Goal: Entertainment & Leisure: Consume media (video, audio)

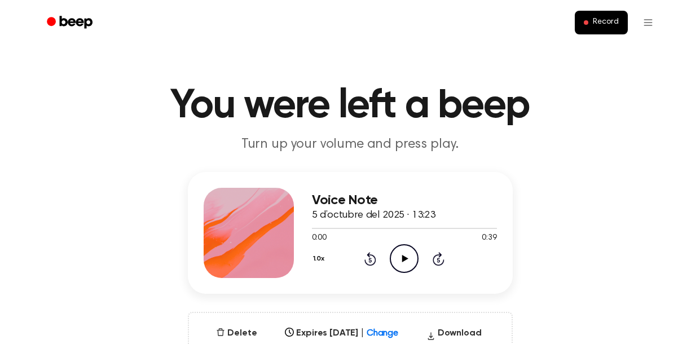
scroll to position [5, 0]
click at [397, 250] on icon "Play Audio" at bounding box center [404, 258] width 29 height 29
drag, startPoint x: 331, startPoint y: 226, endPoint x: 444, endPoint y: 218, distance: 113.1
click at [421, 225] on div at bounding box center [404, 227] width 185 height 9
drag, startPoint x: 326, startPoint y: 231, endPoint x: 400, endPoint y: 225, distance: 74.1
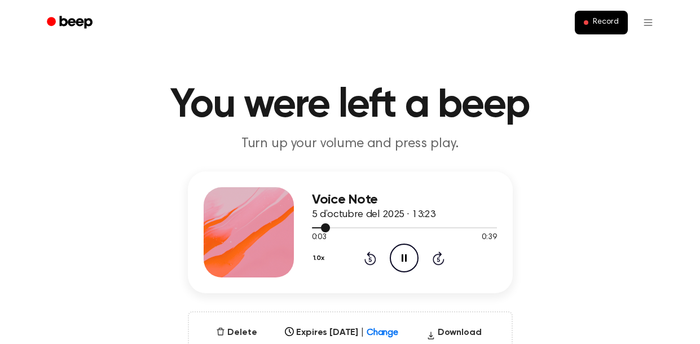
click at [400, 225] on div at bounding box center [404, 227] width 185 height 9
click at [401, 256] on icon "Pause Audio" at bounding box center [404, 258] width 29 height 29
click at [401, 256] on icon "Play Audio" at bounding box center [404, 258] width 29 height 29
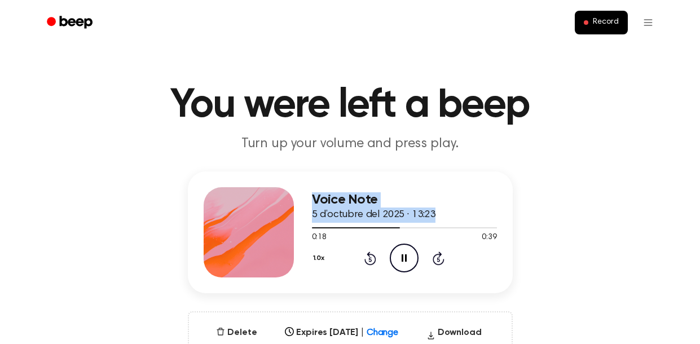
drag, startPoint x: 397, startPoint y: 227, endPoint x: 261, endPoint y: 223, distance: 136.6
click at [257, 226] on div "Voice Note 5 d’octubre del 2025 · 13:23 0:18 0:39 Your browser does not support…" at bounding box center [350, 233] width 325 height 122
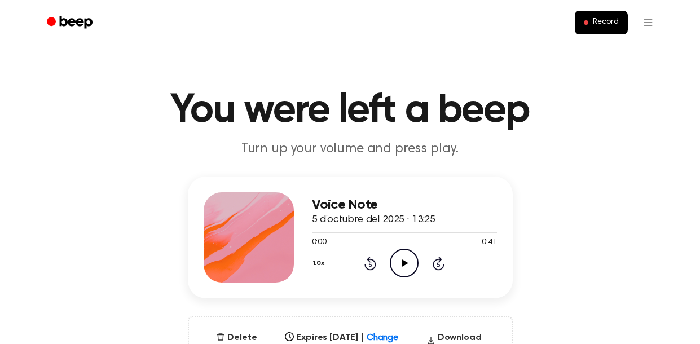
click at [403, 261] on icon at bounding box center [405, 263] width 6 height 7
drag, startPoint x: 308, startPoint y: 234, endPoint x: 365, endPoint y: 236, distance: 57.0
click at [360, 239] on div "0:00 0:41 Your browser does not support the [object Object] element." at bounding box center [404, 238] width 185 height 21
click at [363, 237] on div "0:00 0:41" at bounding box center [404, 243] width 185 height 12
click at [383, 230] on div at bounding box center [404, 232] width 185 height 9
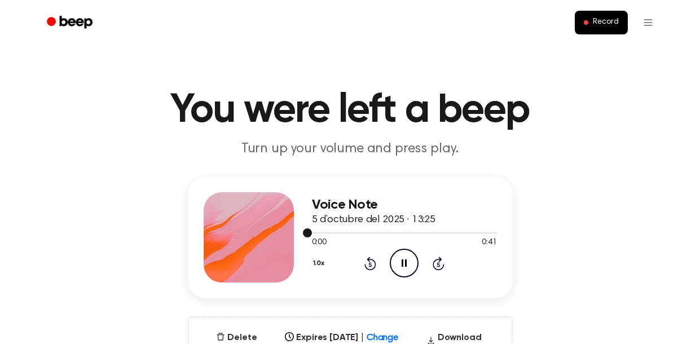
click at [383, 230] on div at bounding box center [404, 232] width 185 height 9
click at [322, 267] on button "1.0x" at bounding box center [320, 263] width 17 height 19
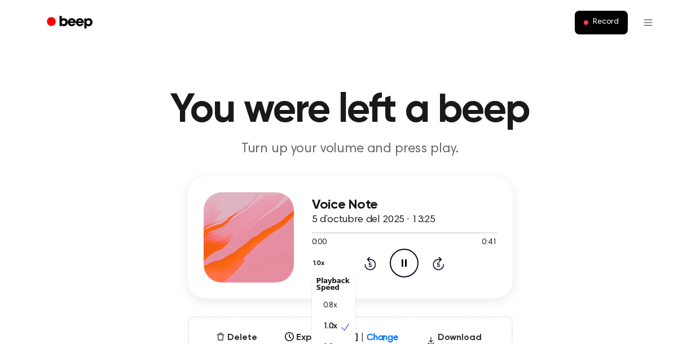
click at [550, 250] on div "Voice Note 5 d’octubre del 2025 · 13:25 0:00 0:41 Your browser does not support…" at bounding box center [350, 278] width 673 height 203
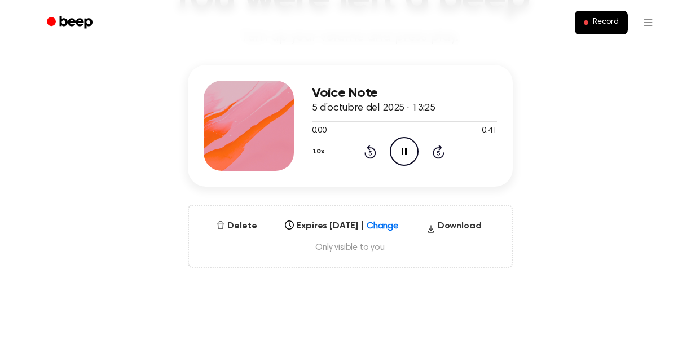
scroll to position [112, 0]
click at [600, 30] on button "Record" at bounding box center [601, 23] width 52 height 24
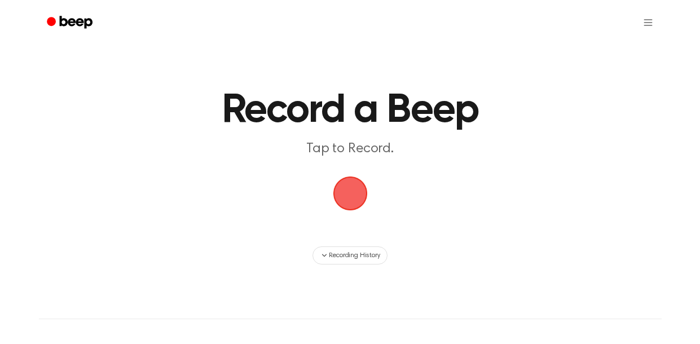
click at [335, 199] on span "button" at bounding box center [350, 193] width 38 height 38
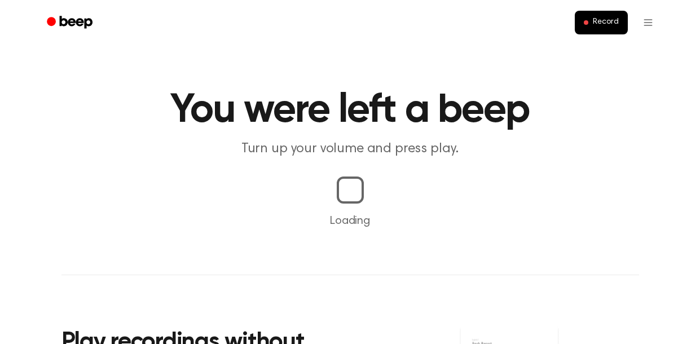
scroll to position [112, 0]
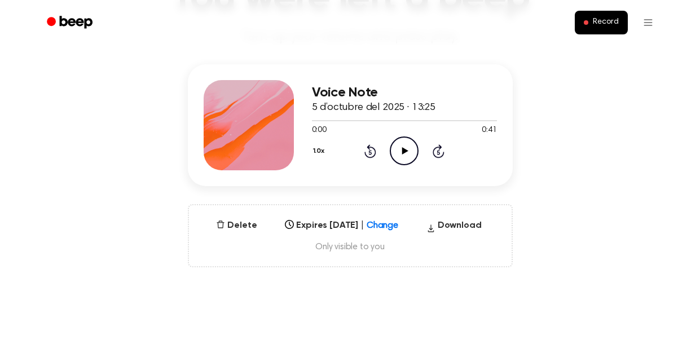
click at [459, 238] on div "Delete Expires [DATE] | Change Select... Download Only visible to you" at bounding box center [350, 235] width 325 height 63
click at [458, 227] on button "Download" at bounding box center [454, 228] width 64 height 18
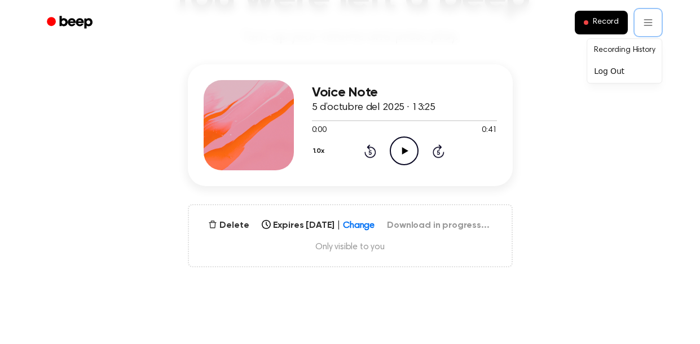
drag, startPoint x: 319, startPoint y: 246, endPoint x: 441, endPoint y: 249, distance: 122.5
click at [441, 249] on span "Only visible to you" at bounding box center [351, 247] width 296 height 11
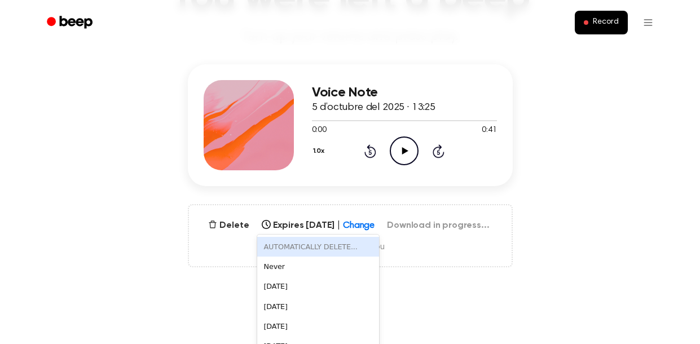
scroll to position [130, 0]
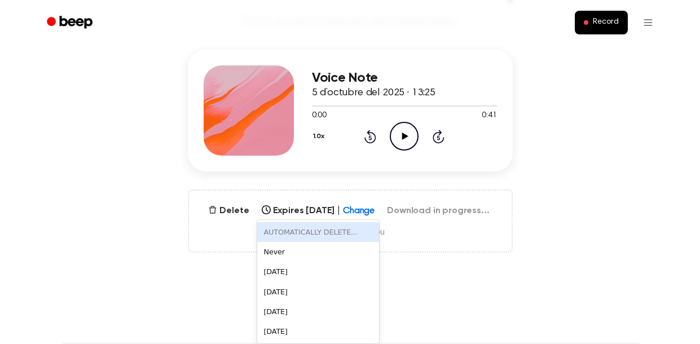
click at [320, 216] on div "6 results available. Use Up and Down to choose options, press Enter to select t…" at bounding box center [318, 208] width 122 height 16
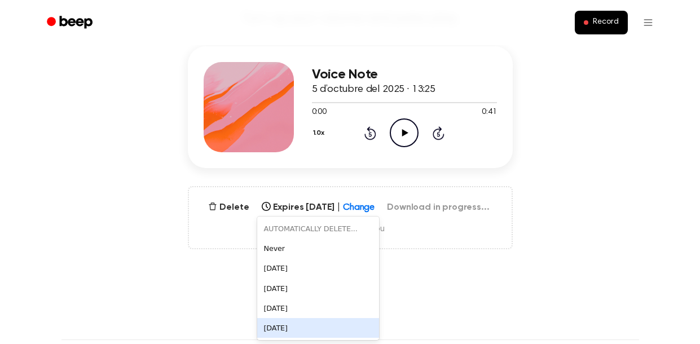
click at [432, 305] on main "You were left a beep Turn up your volume and press play. Voice Note 5 d’octubre…" at bounding box center [350, 232] width 700 height 724
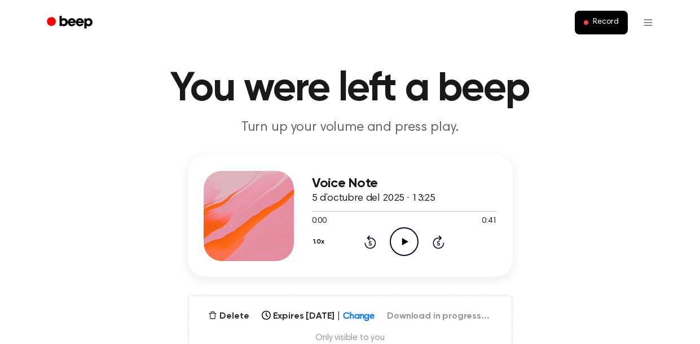
scroll to position [0, 0]
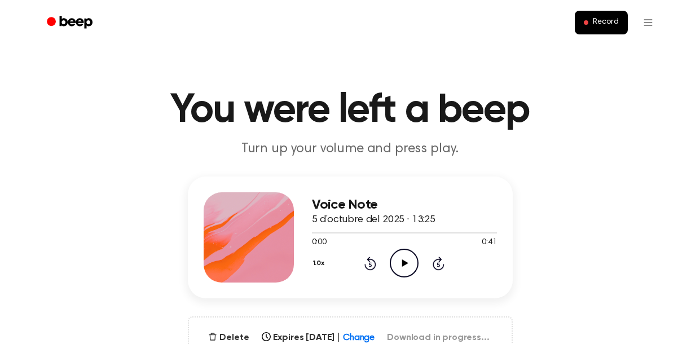
click at [246, 236] on div at bounding box center [249, 237] width 90 height 90
click at [393, 266] on icon "Play Audio" at bounding box center [404, 263] width 29 height 29
click at [442, 266] on icon "Skip 5 seconds" at bounding box center [438, 263] width 12 height 15
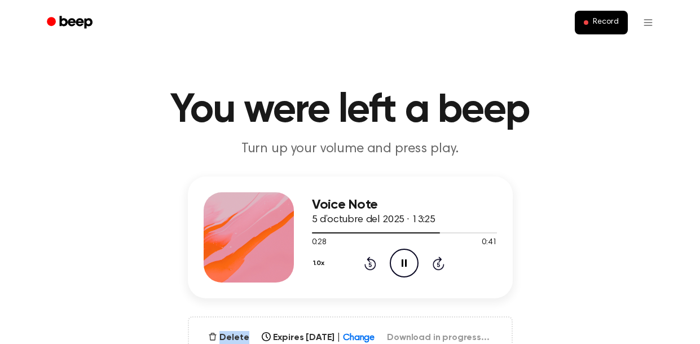
click at [442, 266] on icon "Skip 5 seconds" at bounding box center [438, 263] width 12 height 15
click at [443, 266] on icon at bounding box center [439, 264] width 12 height 14
click at [364, 263] on icon "Rewind 5 seconds" at bounding box center [370, 263] width 12 height 15
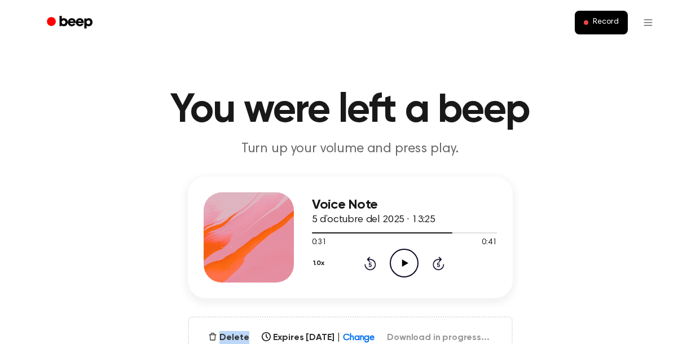
click at [364, 263] on icon "Rewind 5 seconds" at bounding box center [370, 263] width 12 height 15
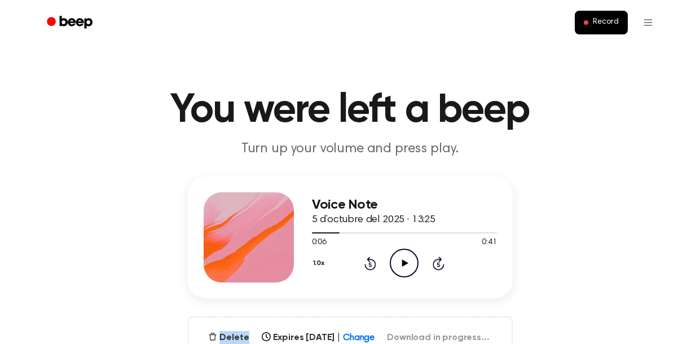
click at [364, 263] on icon "Rewind 5 seconds" at bounding box center [370, 263] width 12 height 15
click at [376, 270] on icon "Rewind 5 seconds" at bounding box center [370, 263] width 12 height 15
click at [373, 267] on icon at bounding box center [371, 264] width 12 height 14
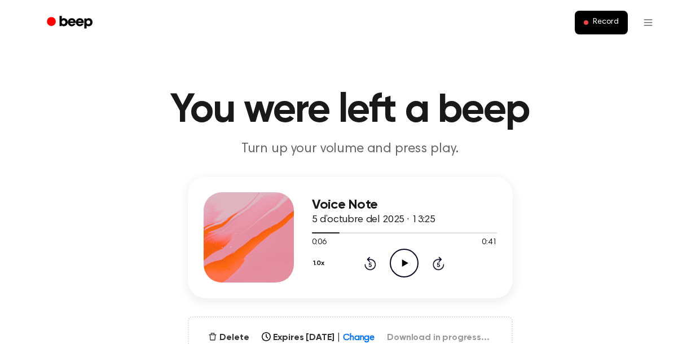
click at [373, 267] on icon at bounding box center [371, 264] width 12 height 14
click at [410, 265] on icon "Play Audio" at bounding box center [404, 263] width 29 height 29
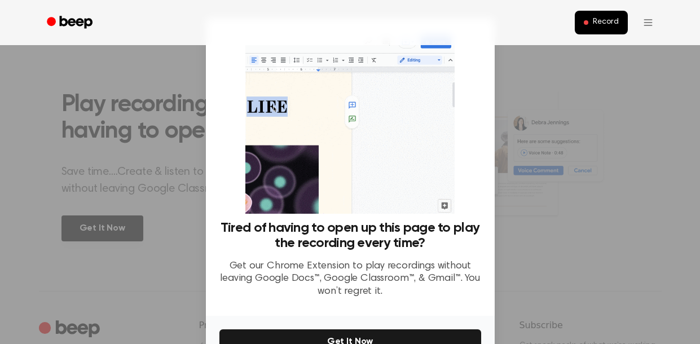
scroll to position [65, 0]
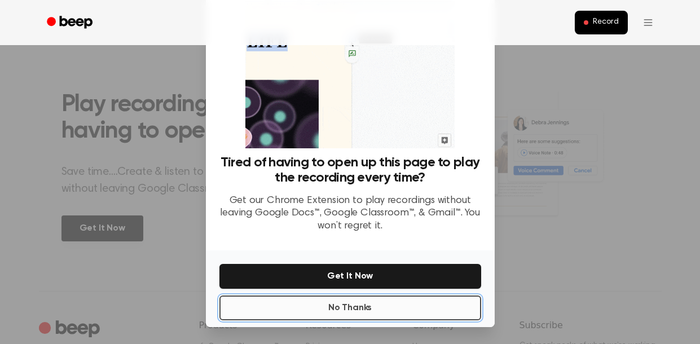
click at [380, 306] on button "No Thanks" at bounding box center [351, 308] width 262 height 25
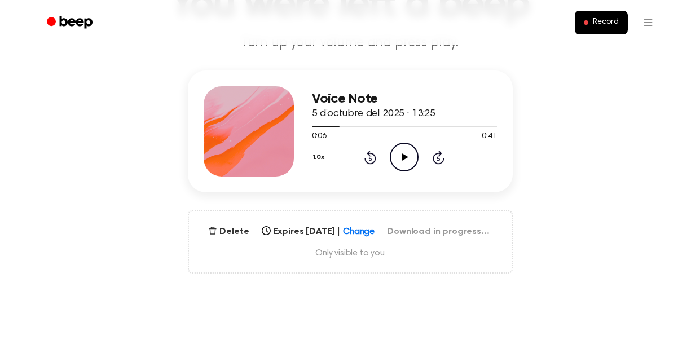
scroll to position [0, 0]
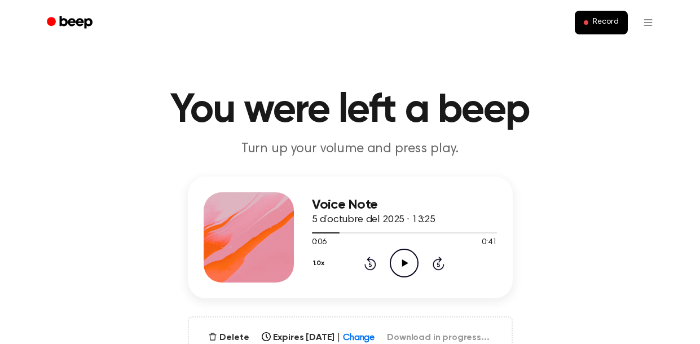
click at [370, 264] on icon at bounding box center [370, 264] width 3 height 5
click at [395, 266] on icon "Play Audio" at bounding box center [404, 263] width 29 height 29
